Goal: Navigation & Orientation: Understand site structure

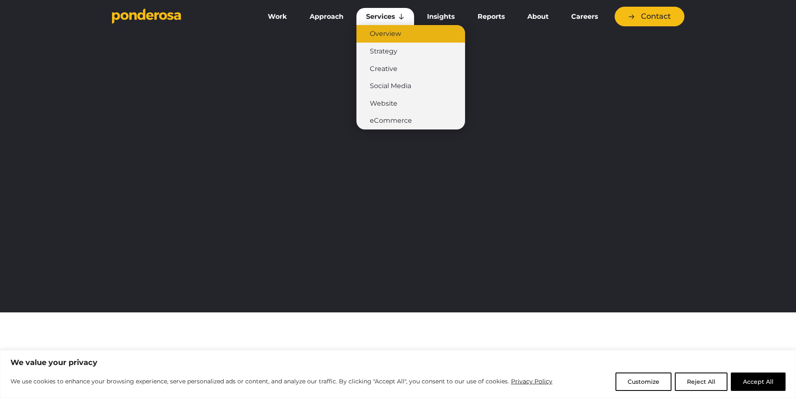
click at [387, 31] on link "Overview" at bounding box center [410, 34] width 109 height 18
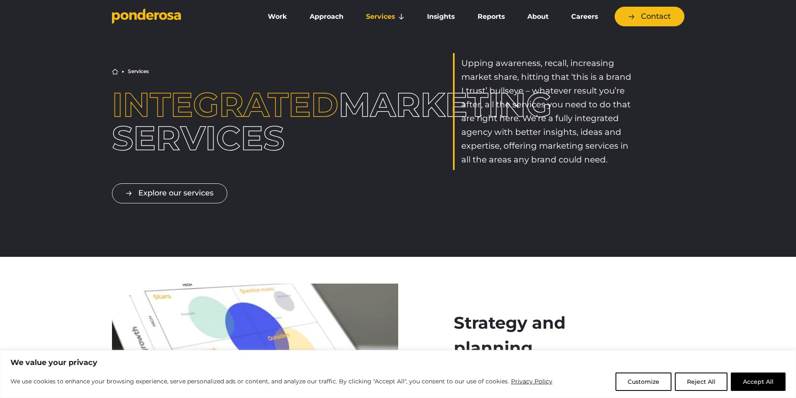
drag, startPoint x: 403, startPoint y: 263, endPoint x: 359, endPoint y: 81, distance: 187.7
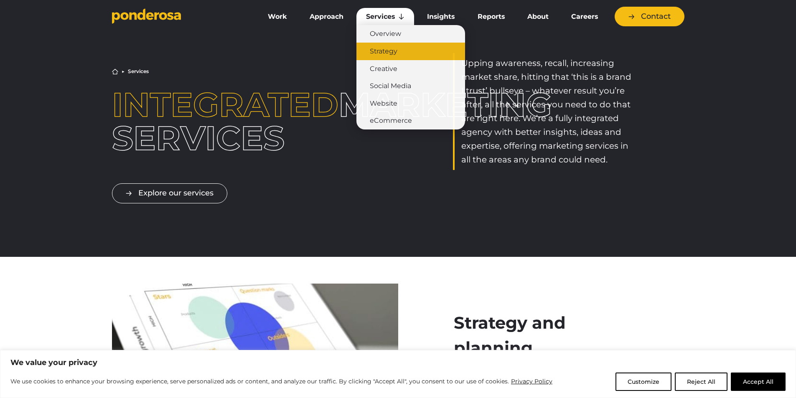
click at [394, 48] on link "Strategy" at bounding box center [410, 52] width 109 height 18
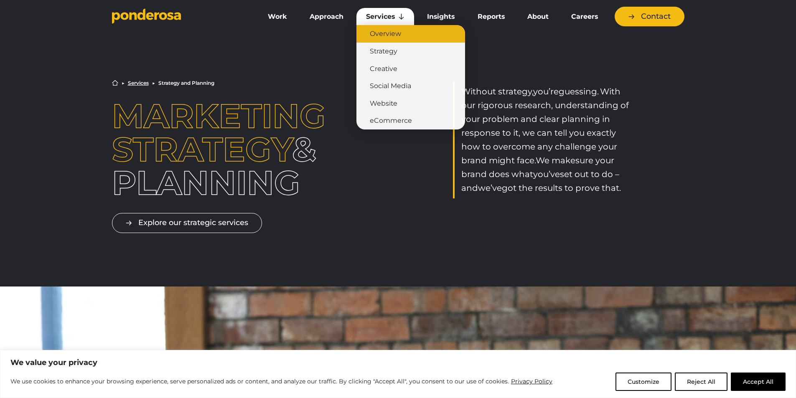
click at [377, 34] on link "Overview" at bounding box center [410, 34] width 109 height 18
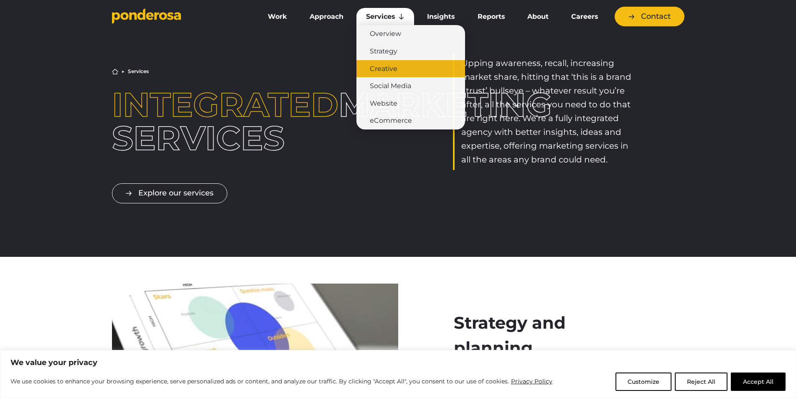
click at [388, 70] on link "Creative" at bounding box center [410, 69] width 109 height 18
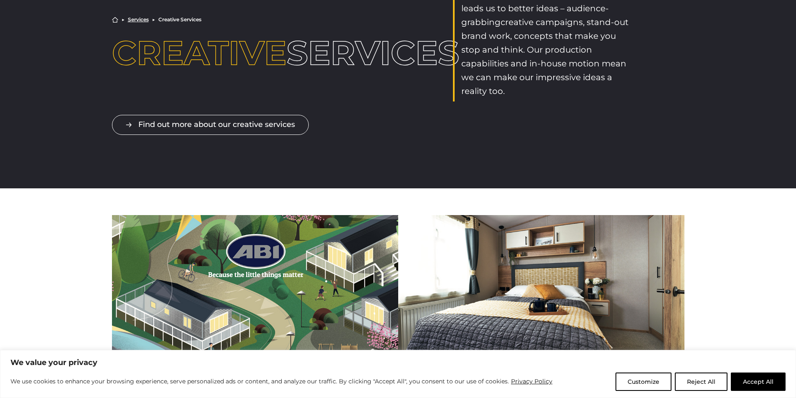
scroll to position [167, 0]
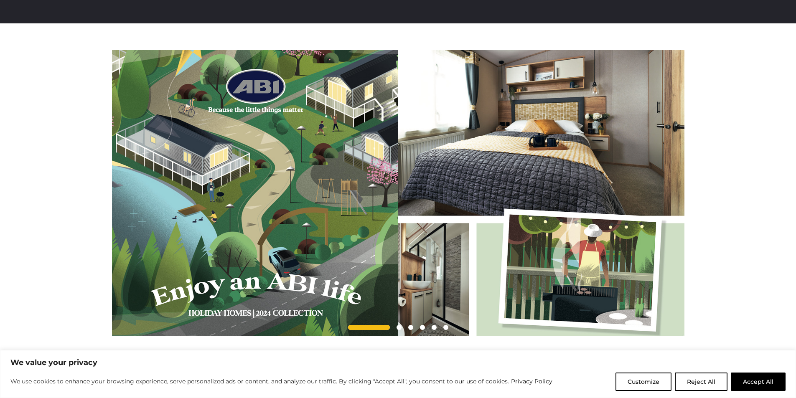
drag, startPoint x: 197, startPoint y: 199, endPoint x: 201, endPoint y: 236, distance: 37.0
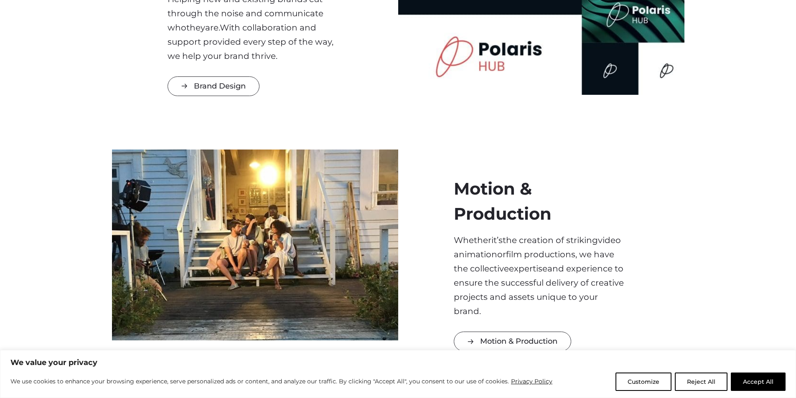
scroll to position [0, 0]
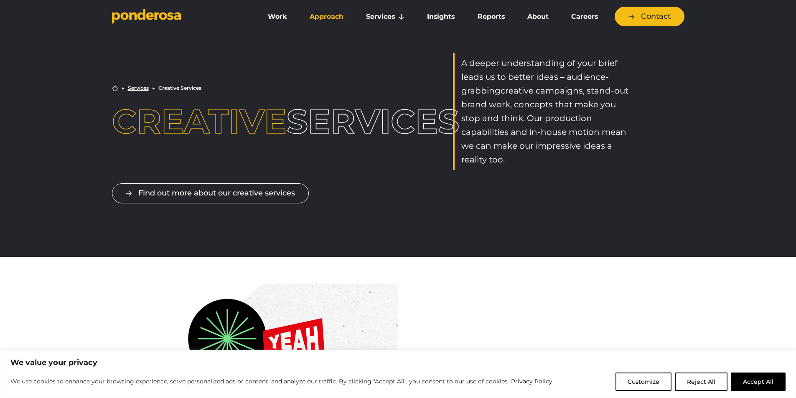
drag, startPoint x: 284, startPoint y: 160, endPoint x: 330, endPoint y: 8, distance: 159.1
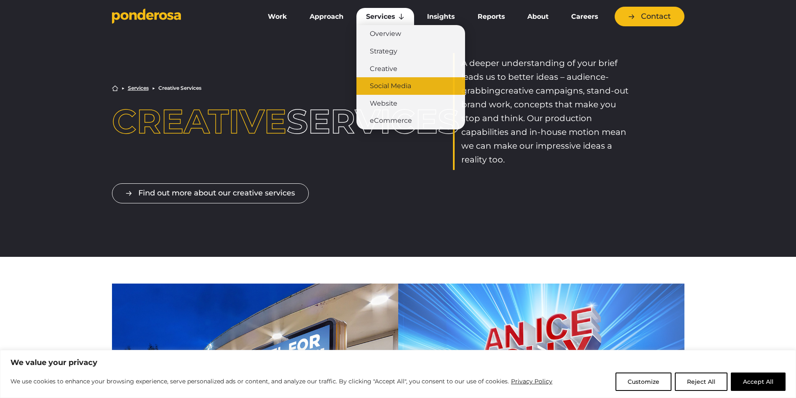
click at [409, 81] on link "Social Media" at bounding box center [410, 86] width 109 height 18
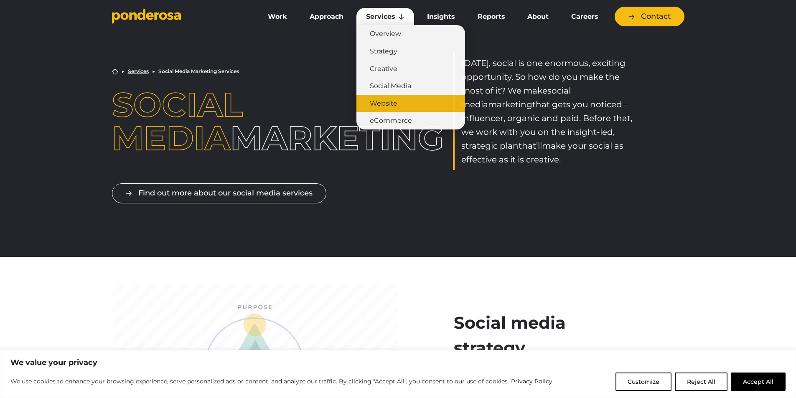
click at [388, 104] on link "Website" at bounding box center [410, 104] width 109 height 18
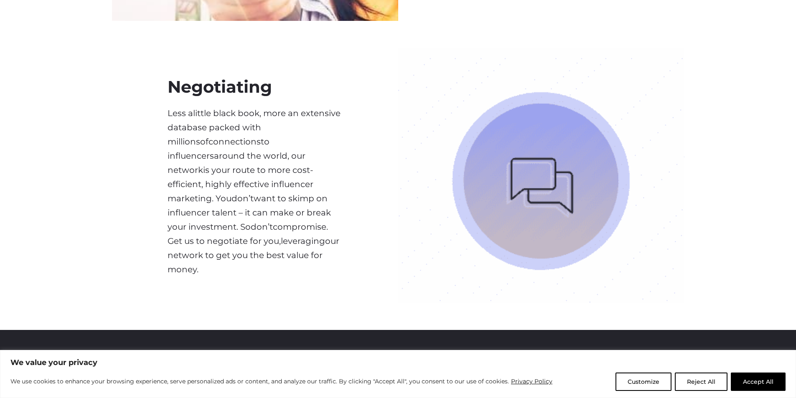
scroll to position [626, 0]
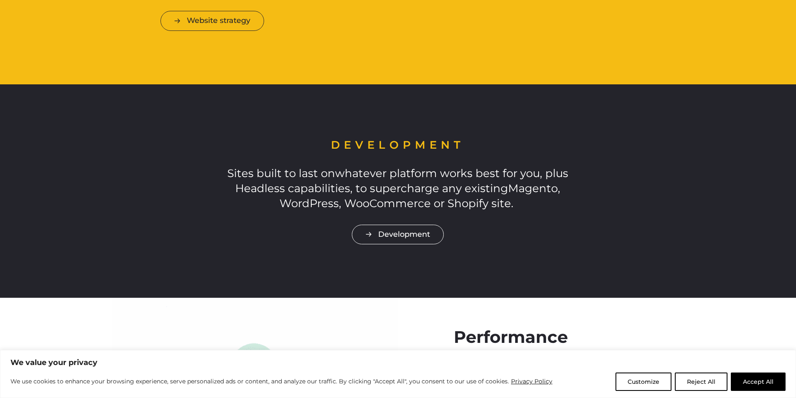
scroll to position [1295, 0]
